Goal: Communication & Community: Answer question/provide support

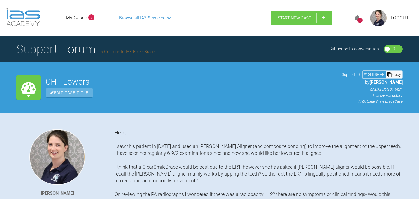
click at [360, 17] on icon at bounding box center [356, 18] width 5 height 6
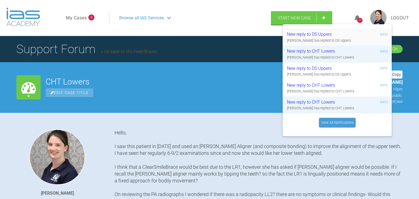
click at [348, 37] on div "New reply to DS Uppers" at bounding box center [319, 34] width 65 height 7
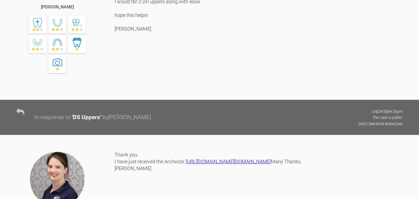
scroll to position [1148, 0]
